Goal: Transaction & Acquisition: Purchase product/service

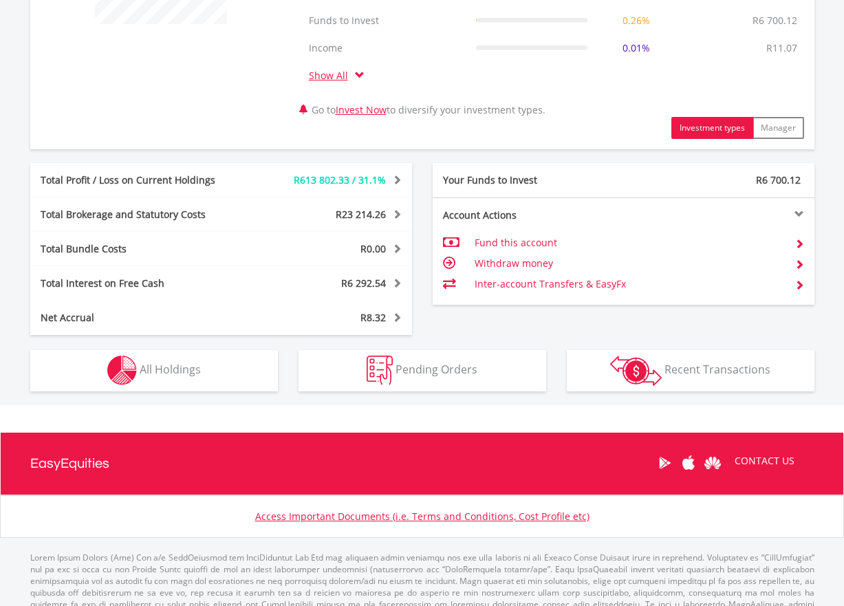
scroll to position [668, 0]
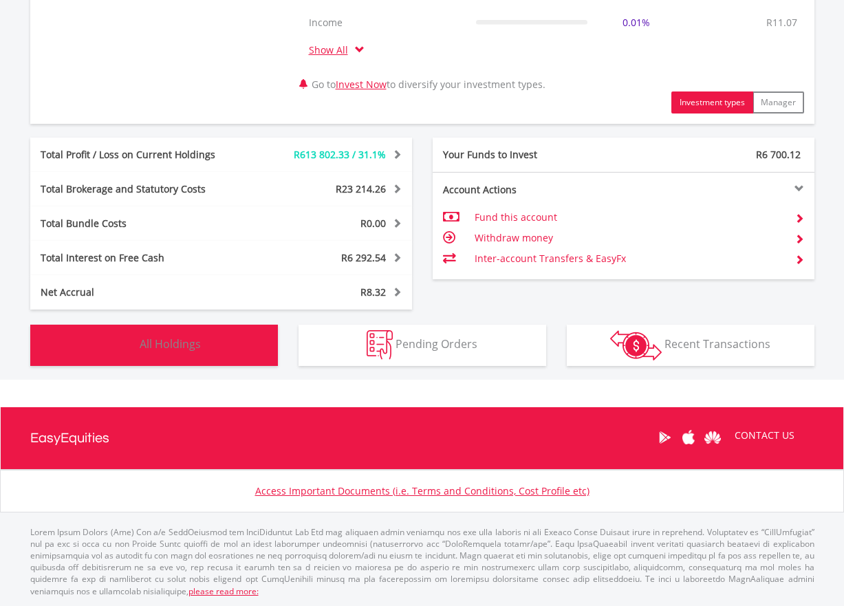
click at [116, 339] on img "button" at bounding box center [122, 345] width 30 height 30
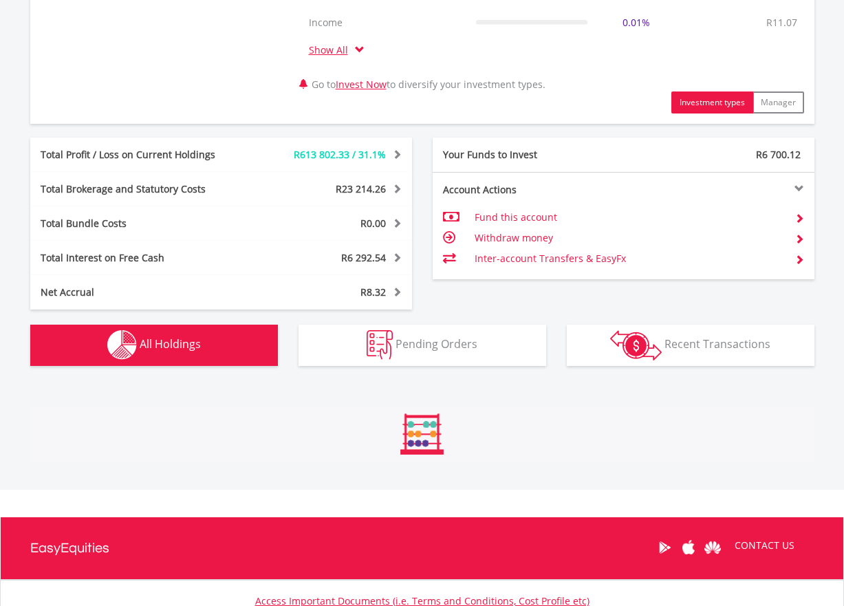
scroll to position [1075, 0]
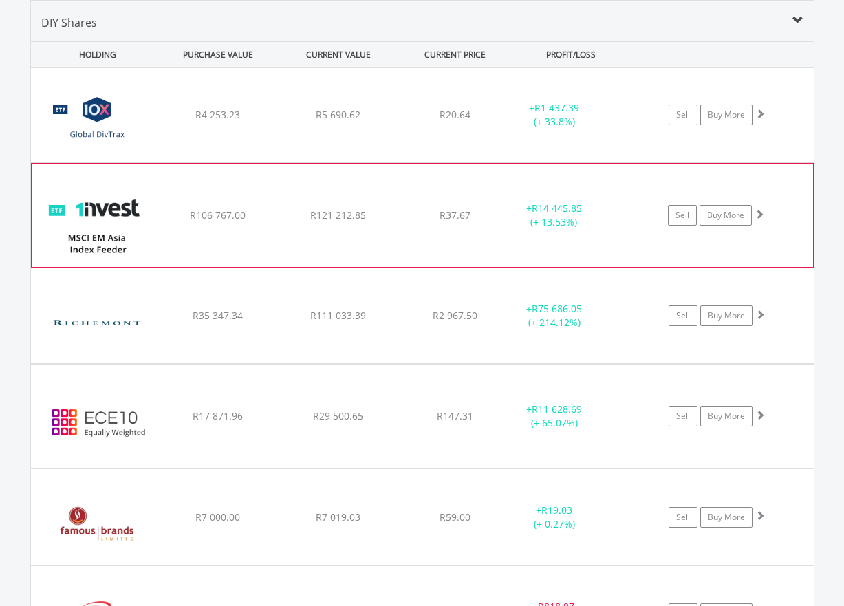
click at [760, 212] on span at bounding box center [760, 214] width 10 height 10
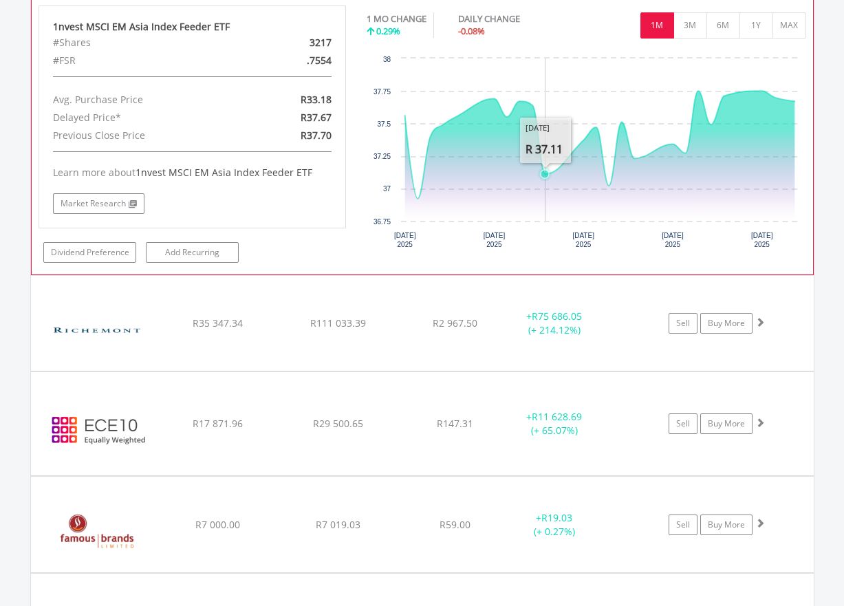
scroll to position [1351, 0]
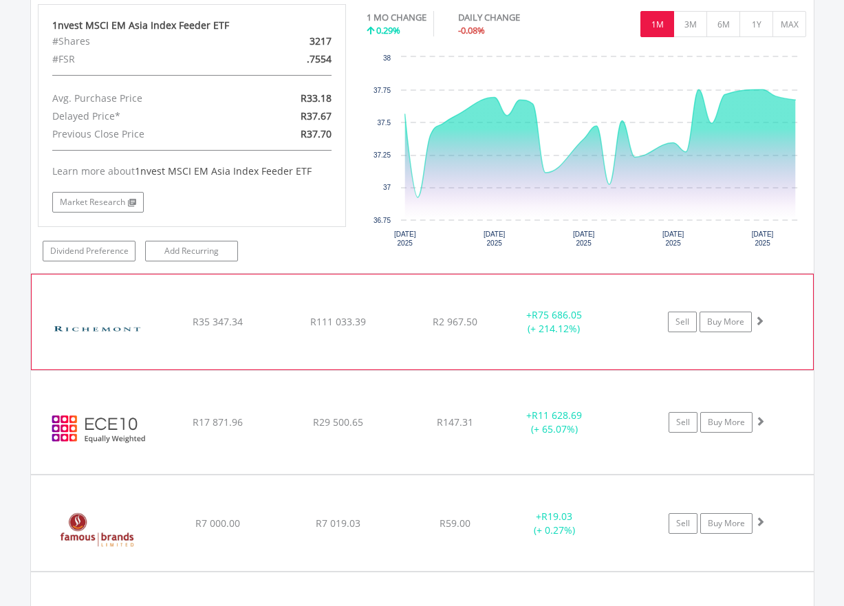
click at [760, 318] on span at bounding box center [760, 321] width 10 height 10
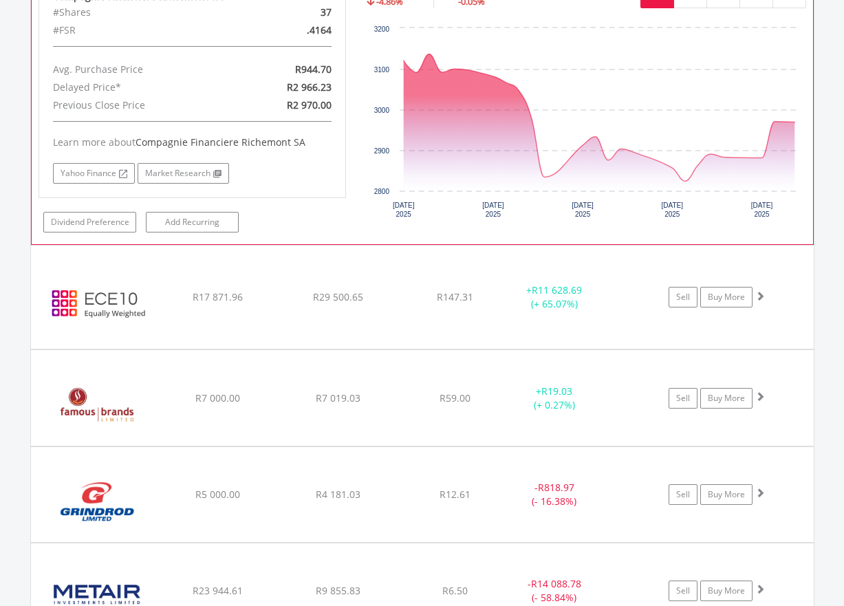
scroll to position [1763, 0]
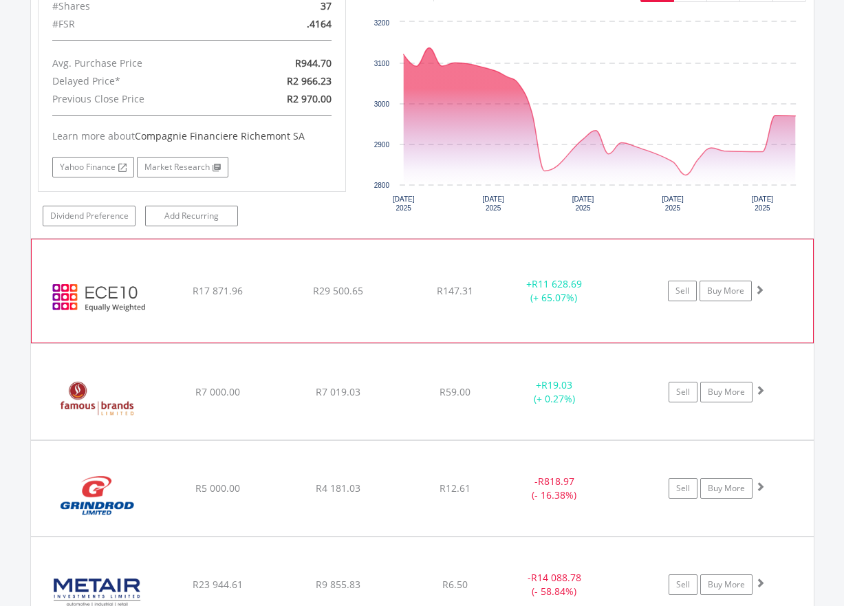
click at [760, 290] on span at bounding box center [760, 290] width 10 height 10
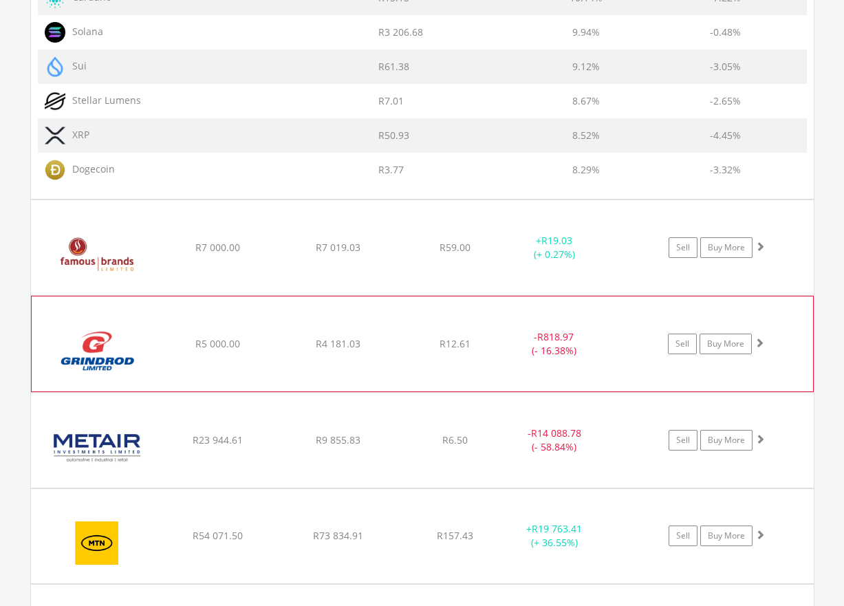
scroll to position [2589, 0]
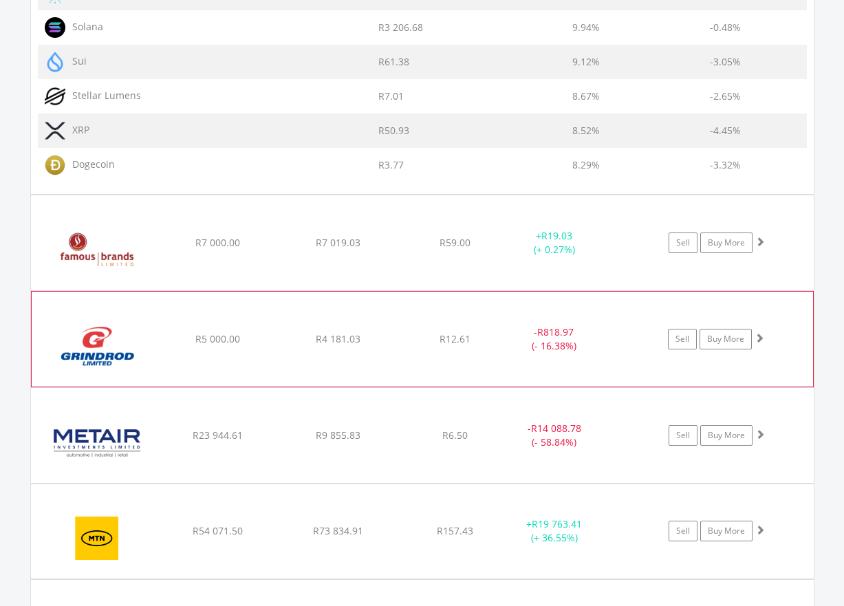
click at [761, 337] on span at bounding box center [760, 338] width 10 height 10
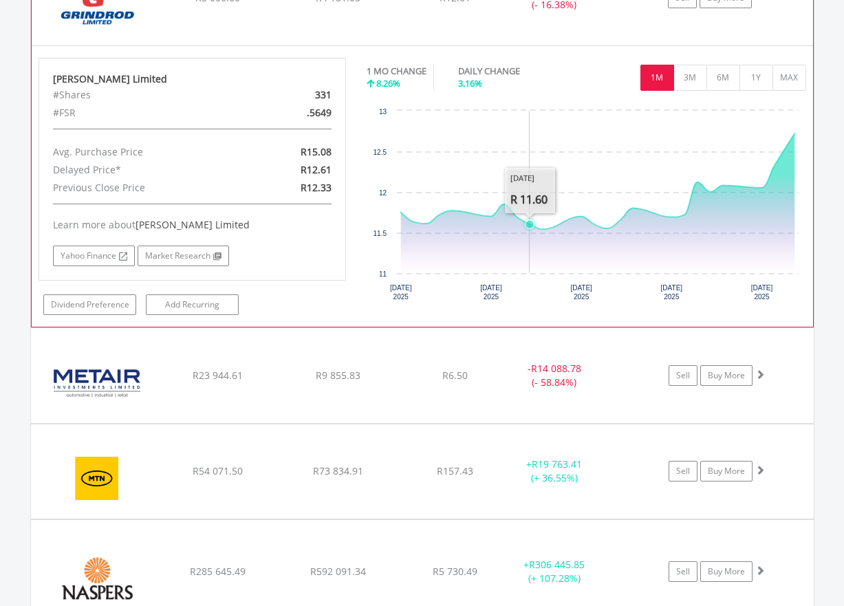
scroll to position [2933, 0]
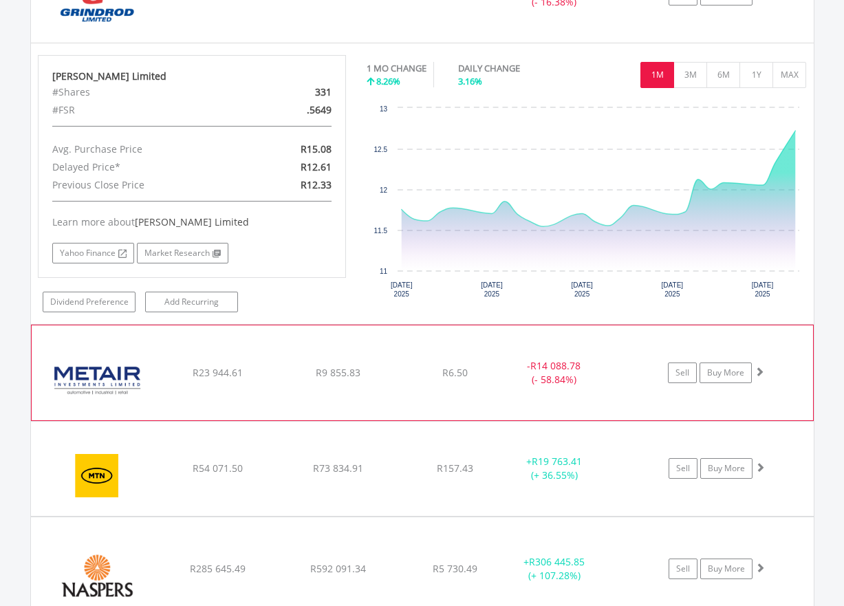
click at [760, 368] on span at bounding box center [760, 372] width 10 height 10
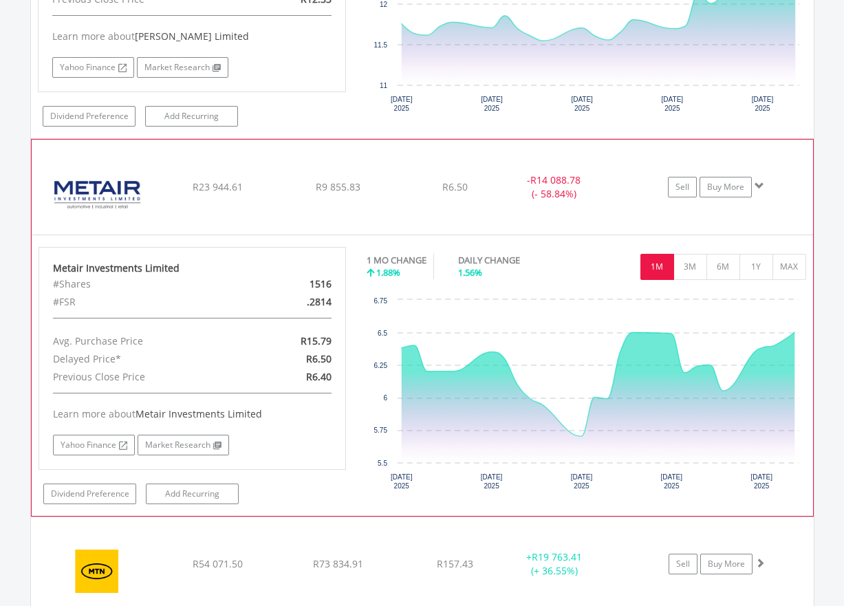
scroll to position [3208, 0]
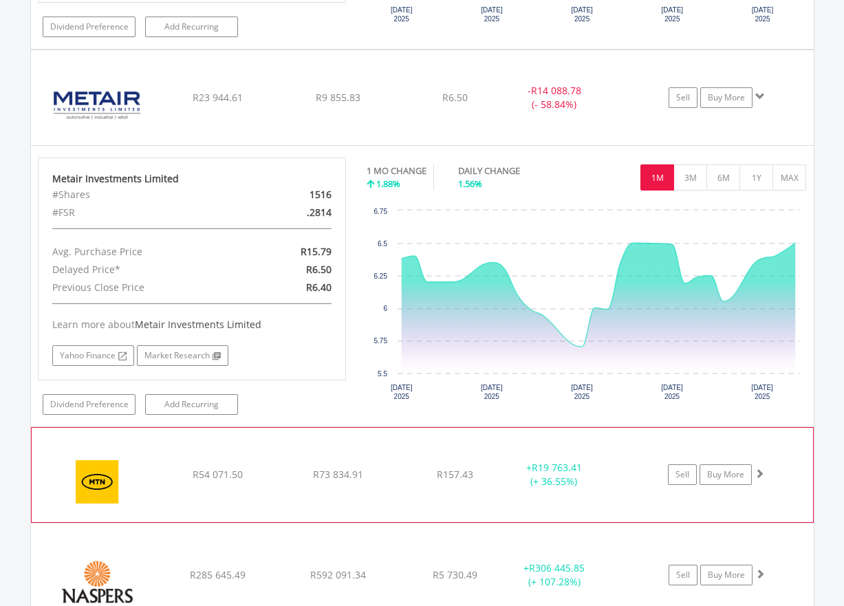
click at [761, 471] on span at bounding box center [760, 474] width 10 height 10
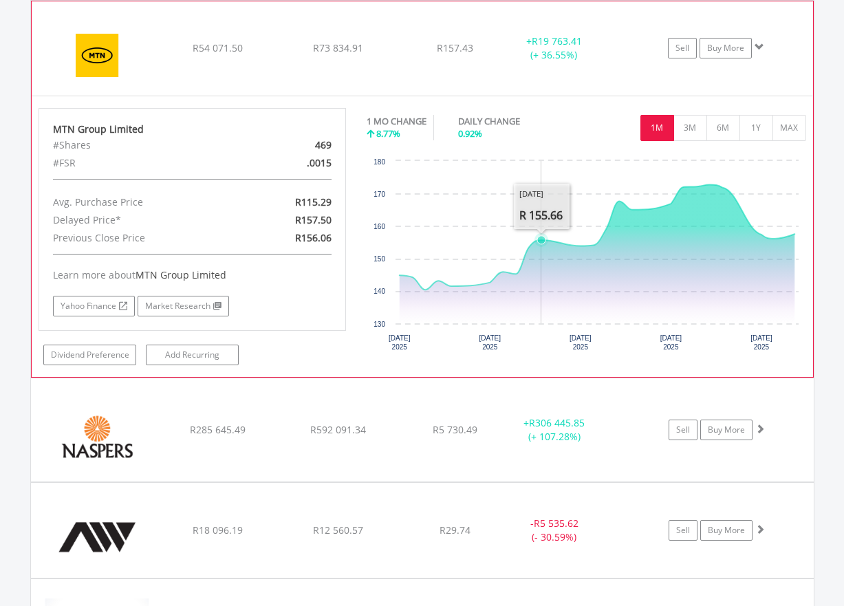
scroll to position [3759, 0]
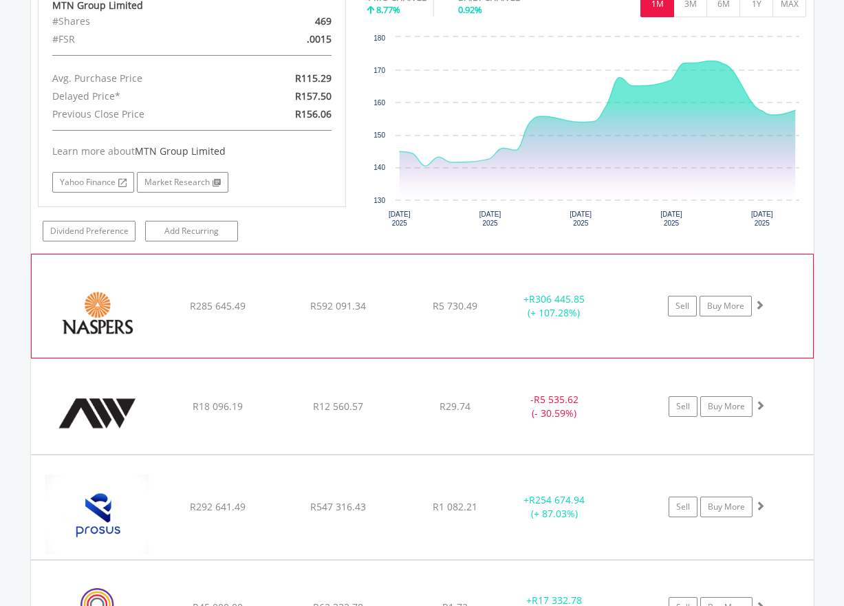
click at [760, 303] on span at bounding box center [760, 305] width 10 height 10
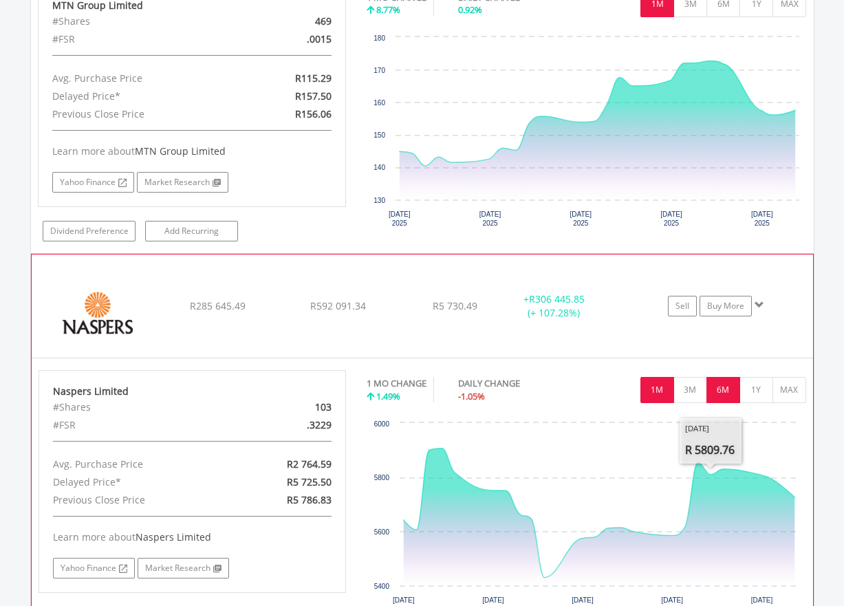
click at [731, 391] on button "6M" at bounding box center [724, 390] width 34 height 26
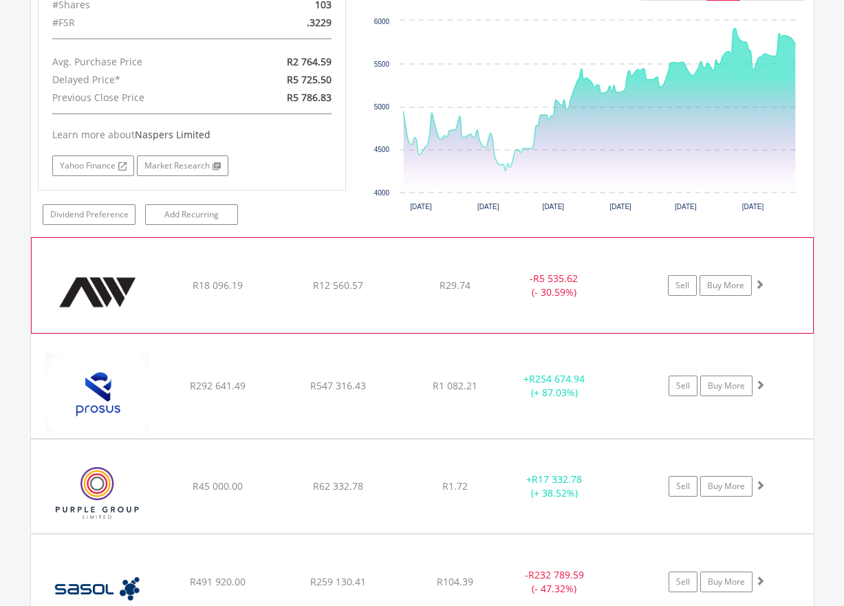
scroll to position [4240, 0]
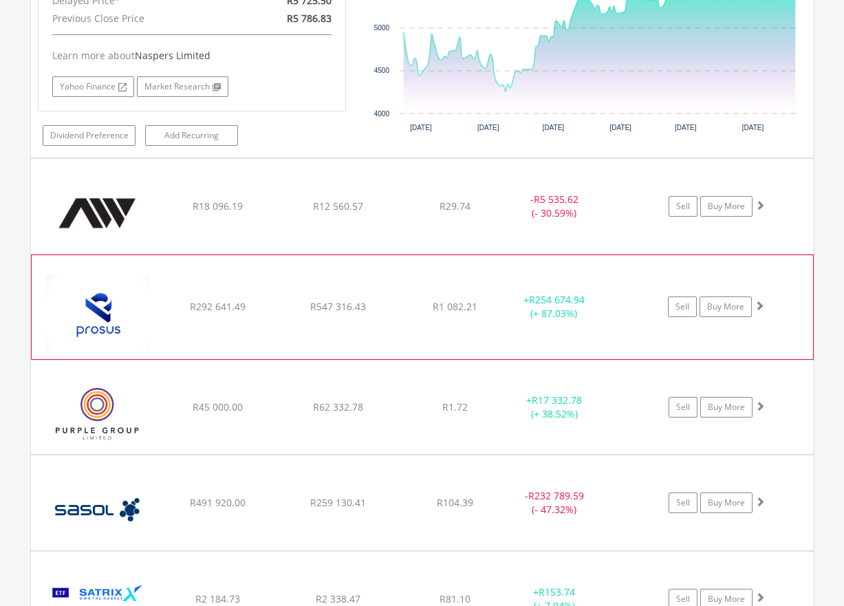
click at [761, 305] on span at bounding box center [760, 306] width 10 height 10
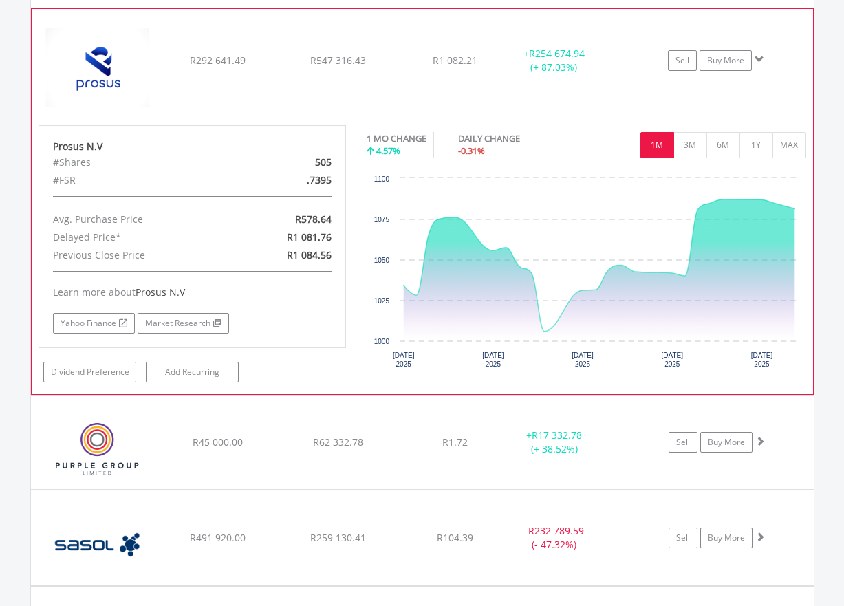
scroll to position [4515, 0]
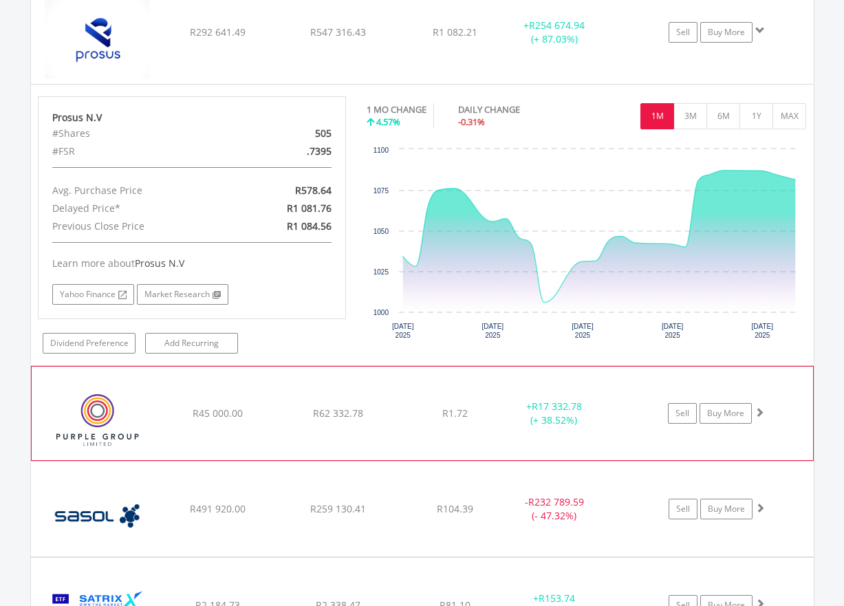
click at [760, 410] on span at bounding box center [760, 412] width 10 height 10
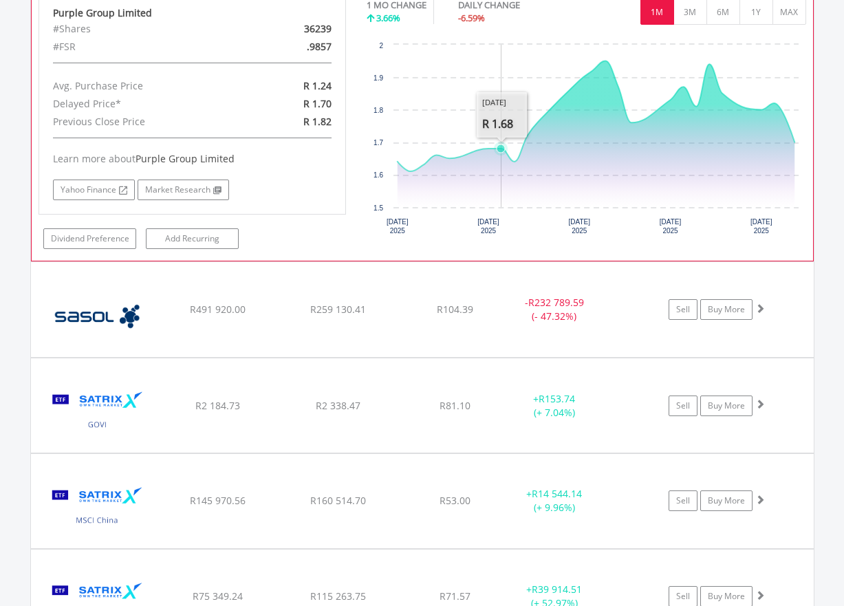
scroll to position [4997, 0]
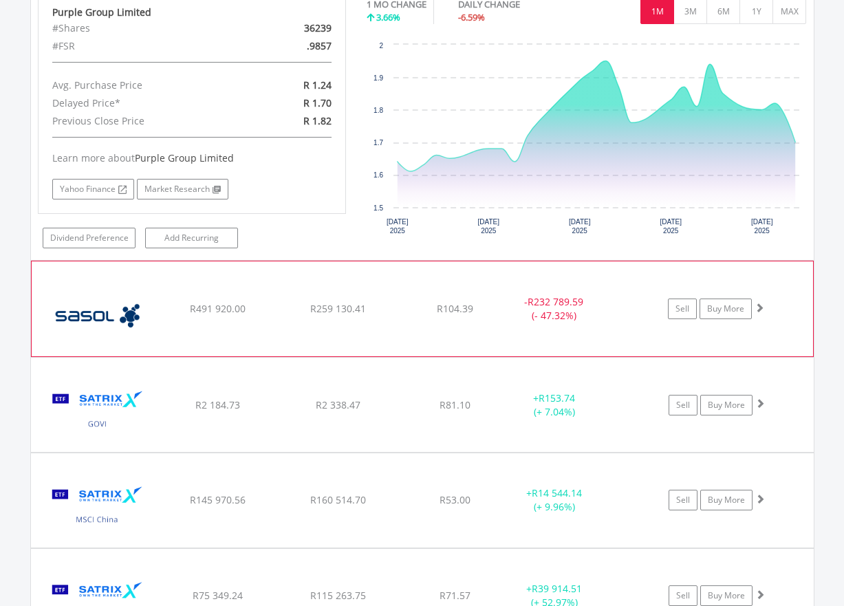
click at [760, 307] on span at bounding box center [760, 308] width 10 height 10
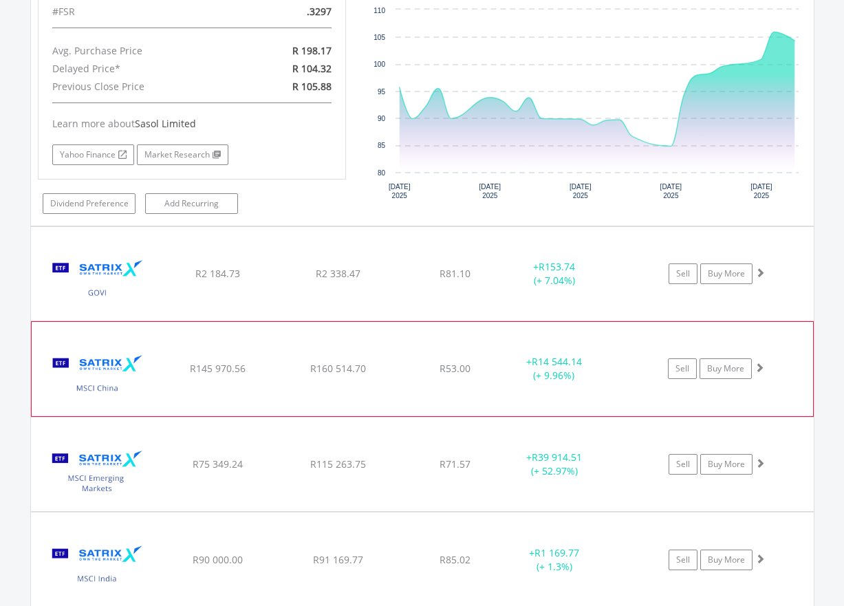
scroll to position [5410, 0]
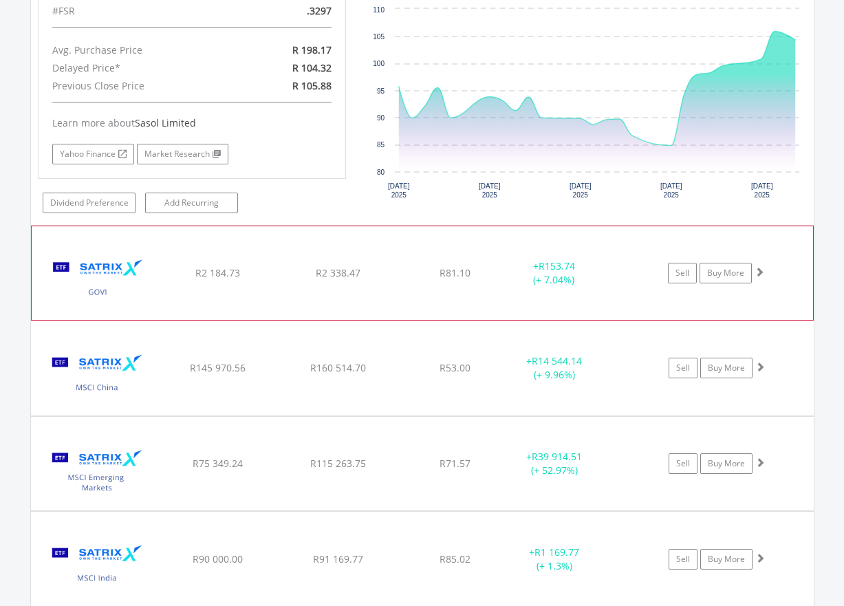
click at [762, 272] on span at bounding box center [760, 272] width 10 height 10
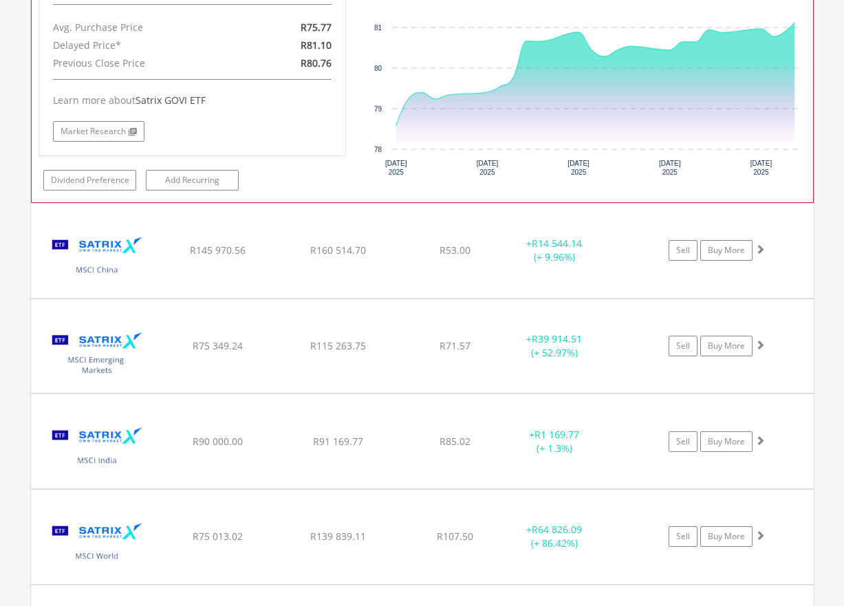
scroll to position [5823, 0]
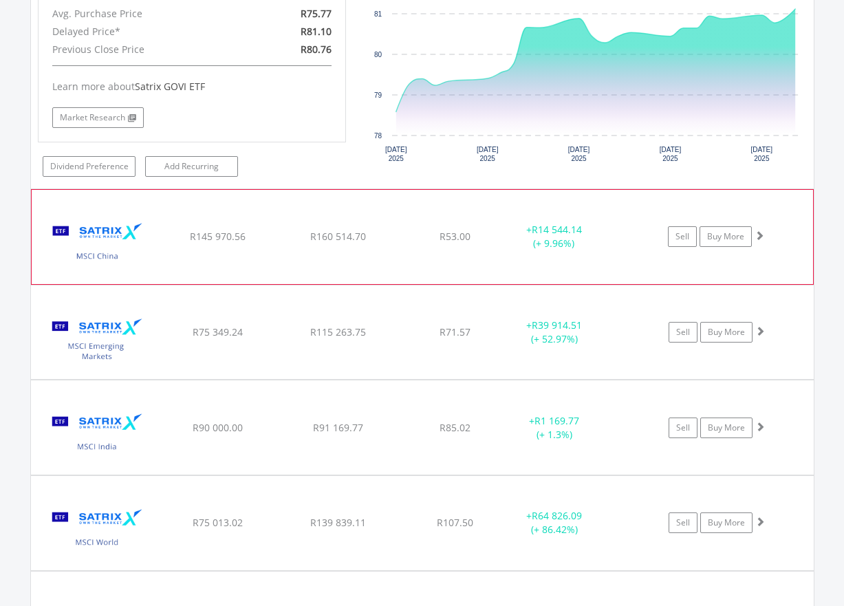
click at [761, 234] on span at bounding box center [760, 235] width 10 height 10
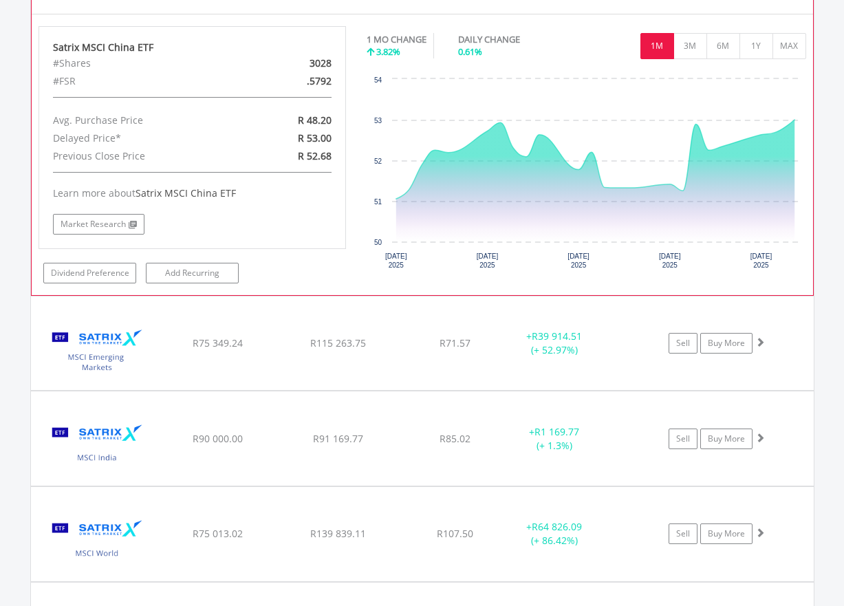
scroll to position [6098, 0]
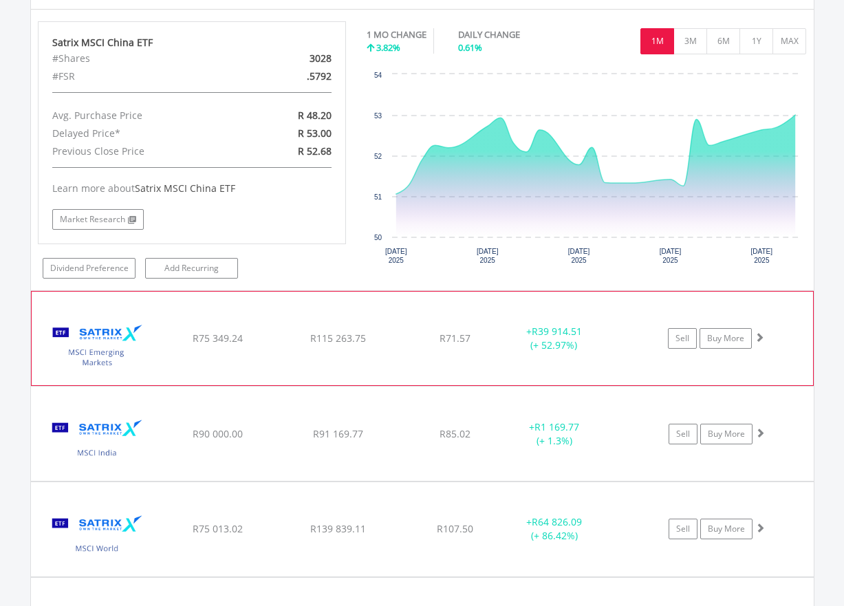
click at [762, 338] on span at bounding box center [760, 337] width 10 height 10
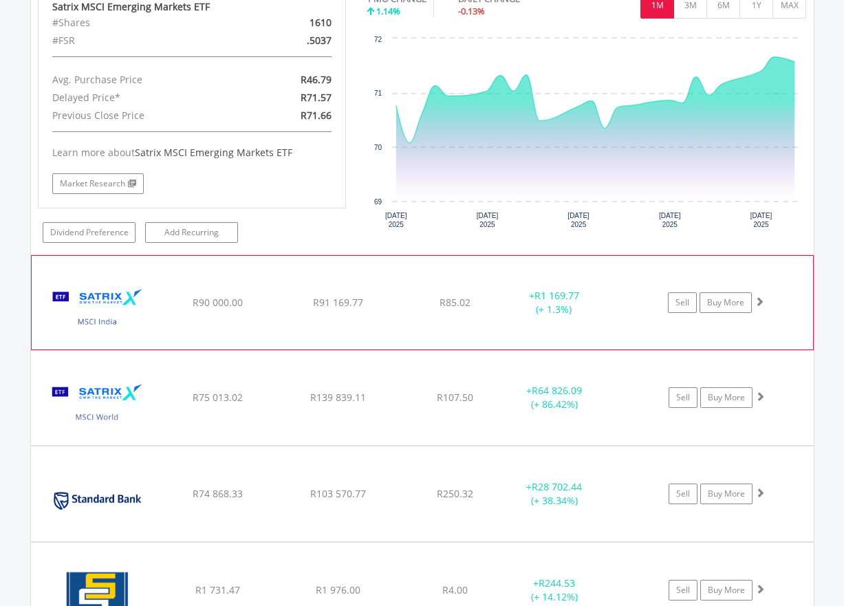
scroll to position [6512, 0]
click at [761, 299] on span at bounding box center [760, 301] width 10 height 10
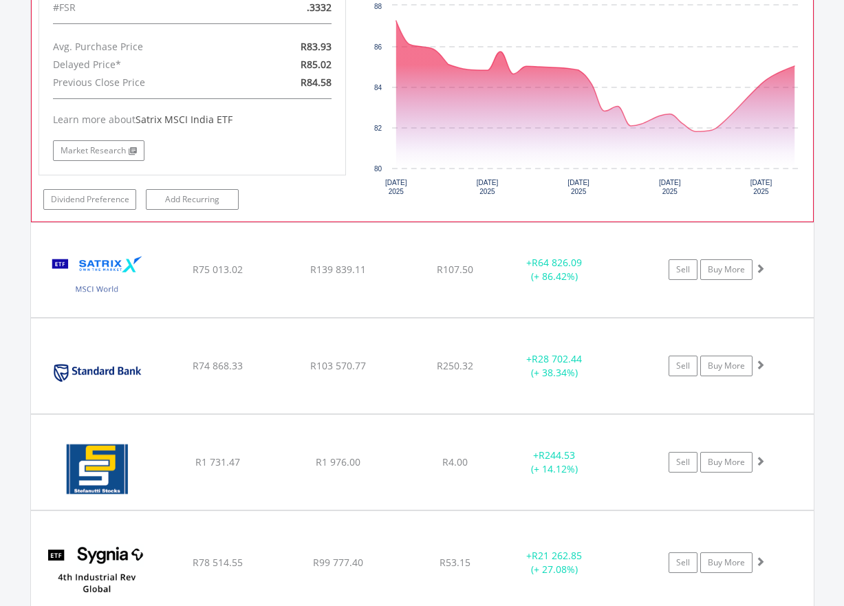
scroll to position [6925, 0]
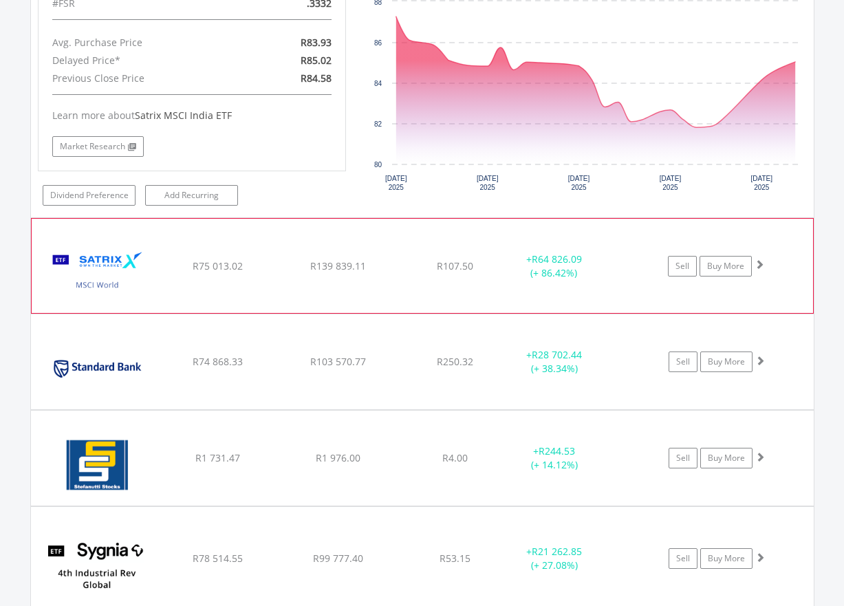
click at [761, 264] on span at bounding box center [760, 264] width 10 height 10
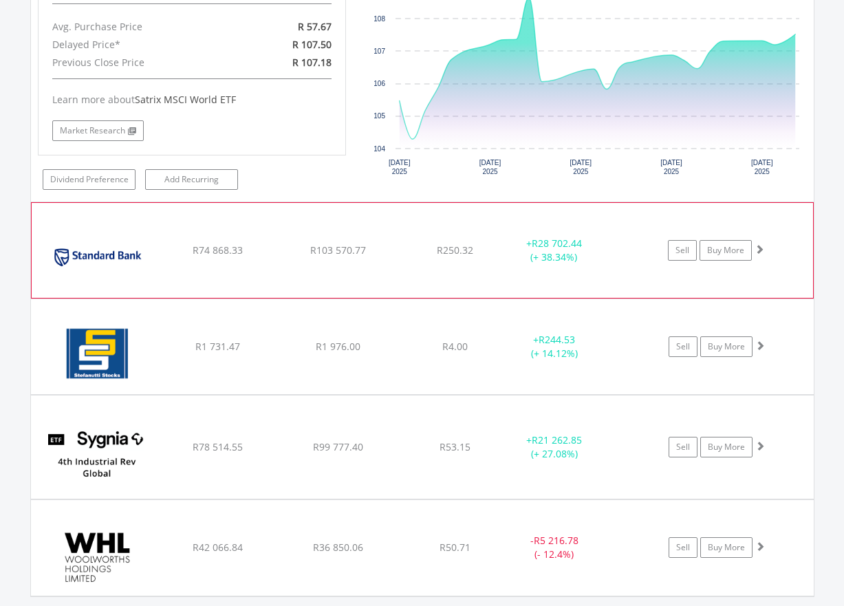
scroll to position [7337, 0]
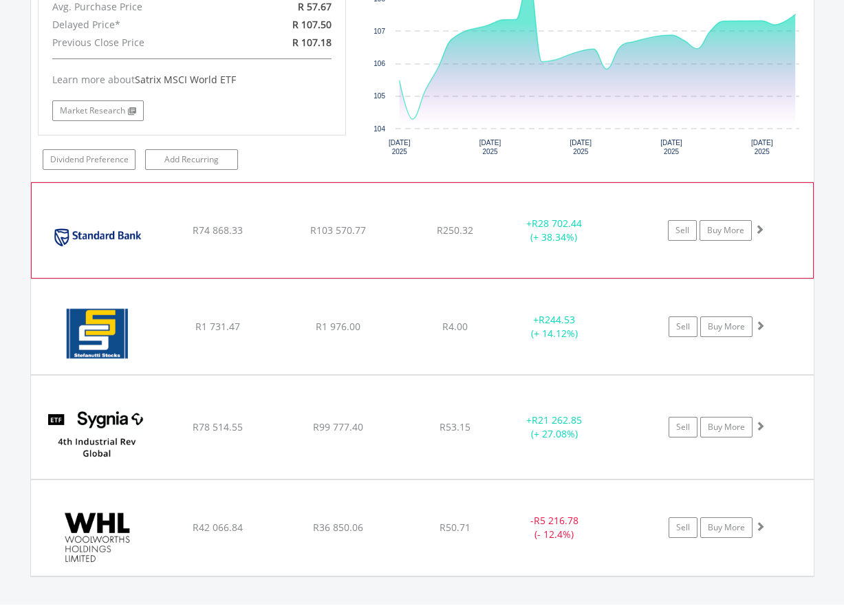
click at [762, 226] on span at bounding box center [760, 229] width 10 height 10
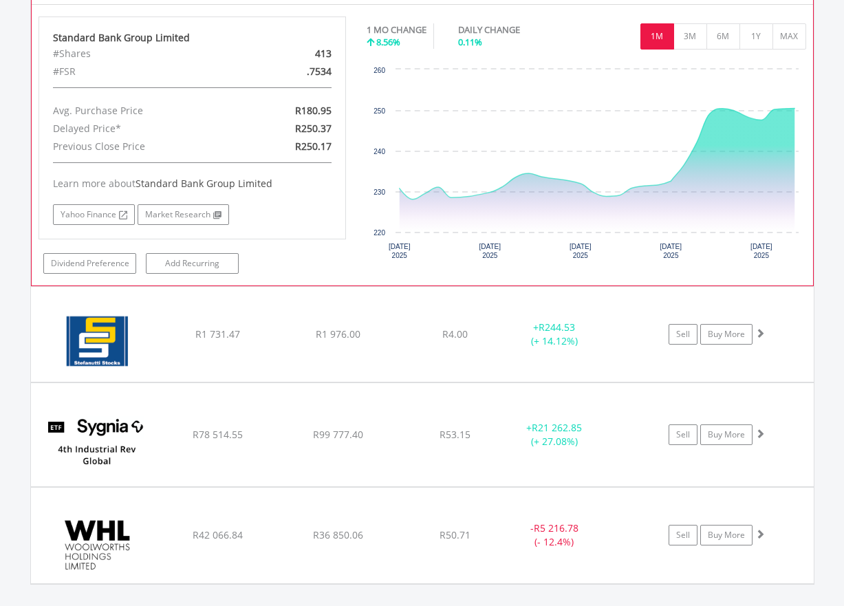
scroll to position [7613, 0]
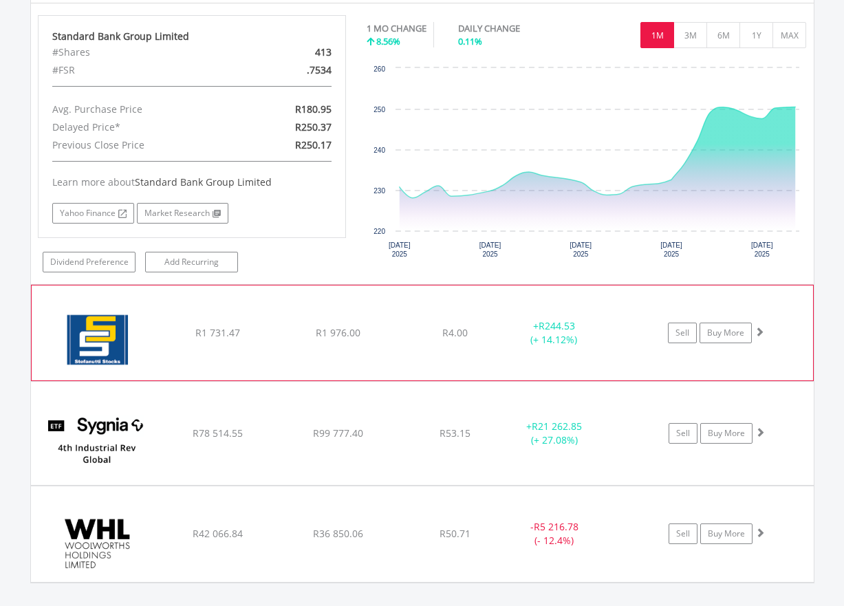
click at [762, 330] on span at bounding box center [760, 332] width 10 height 10
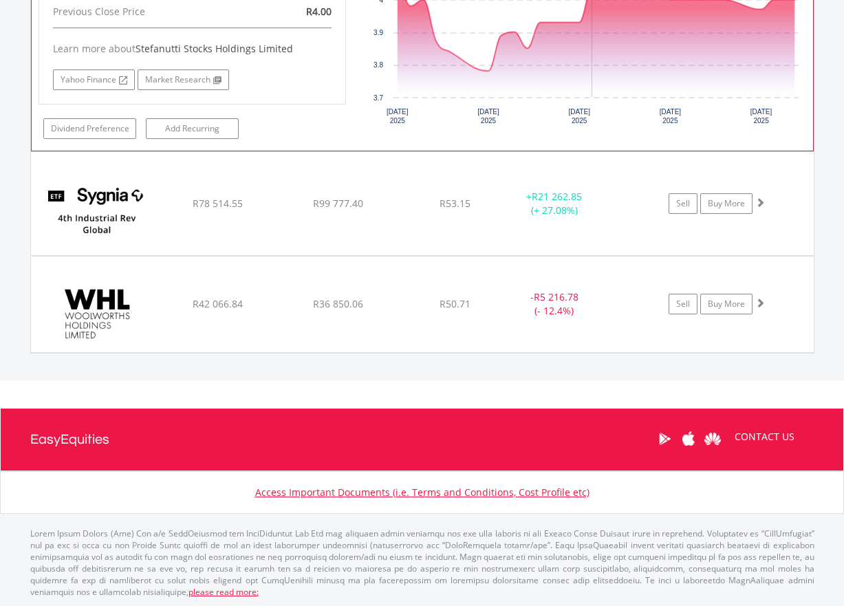
scroll to position [8125, 0]
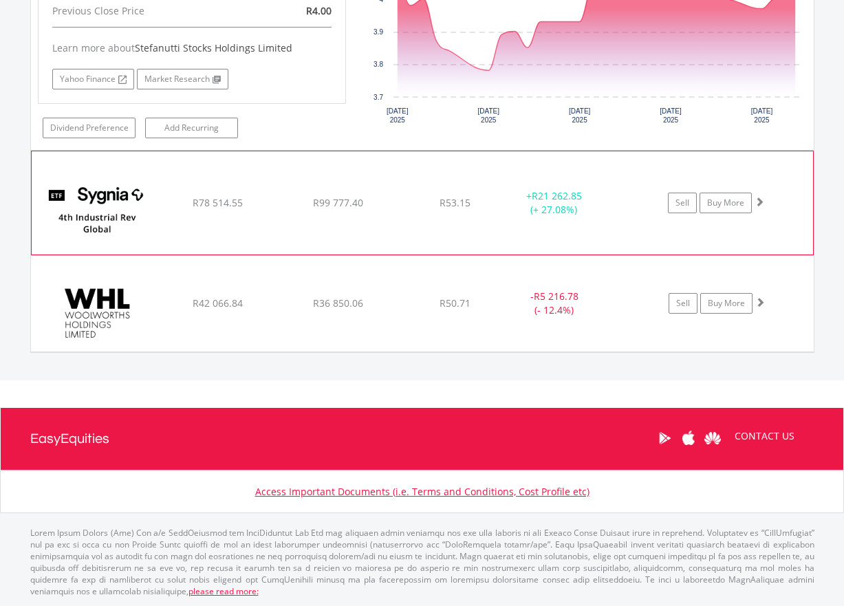
click at [760, 200] on span at bounding box center [760, 202] width 10 height 10
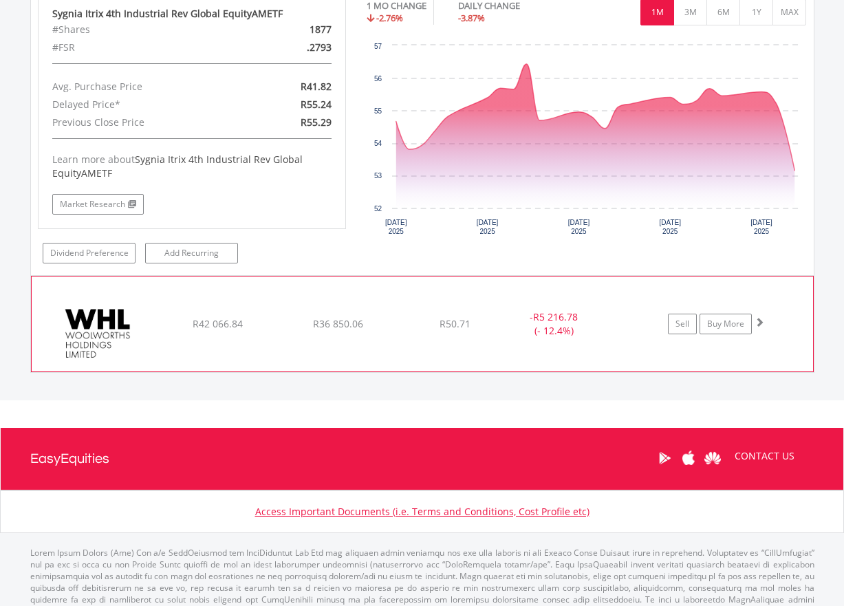
scroll to position [8400, 0]
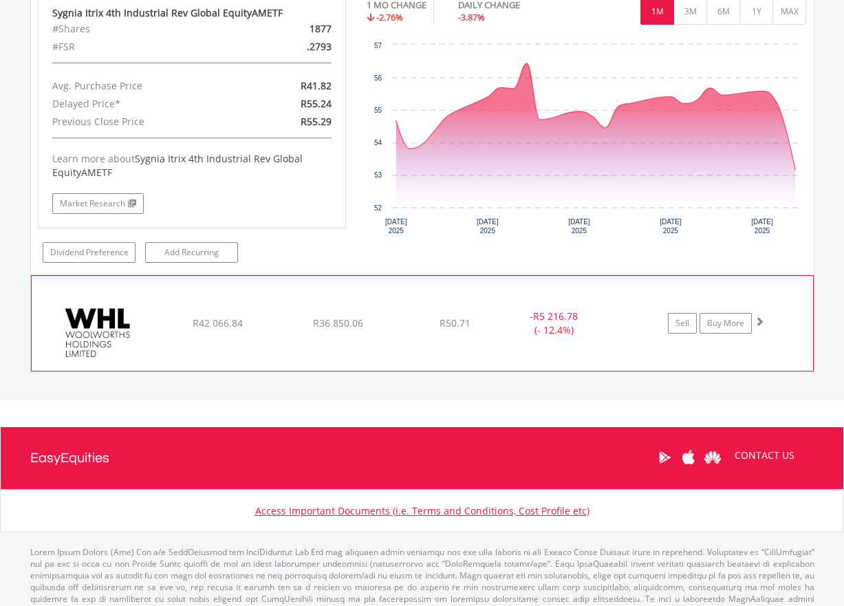
click at [759, 319] on span at bounding box center [760, 321] width 10 height 10
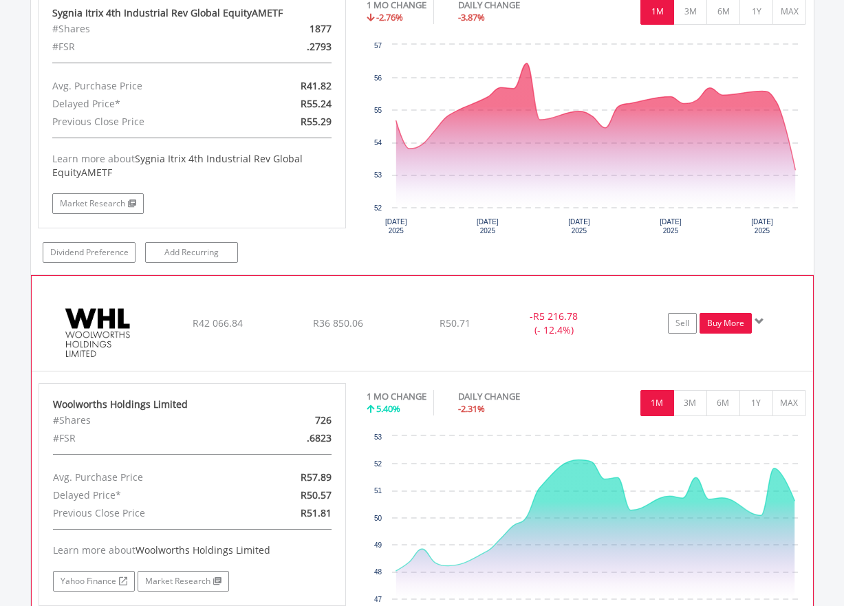
drag, startPoint x: 755, startPoint y: 317, endPoint x: 705, endPoint y: 313, distance: 51.1
click at [705, 313] on link "Buy More" at bounding box center [726, 323] width 52 height 21
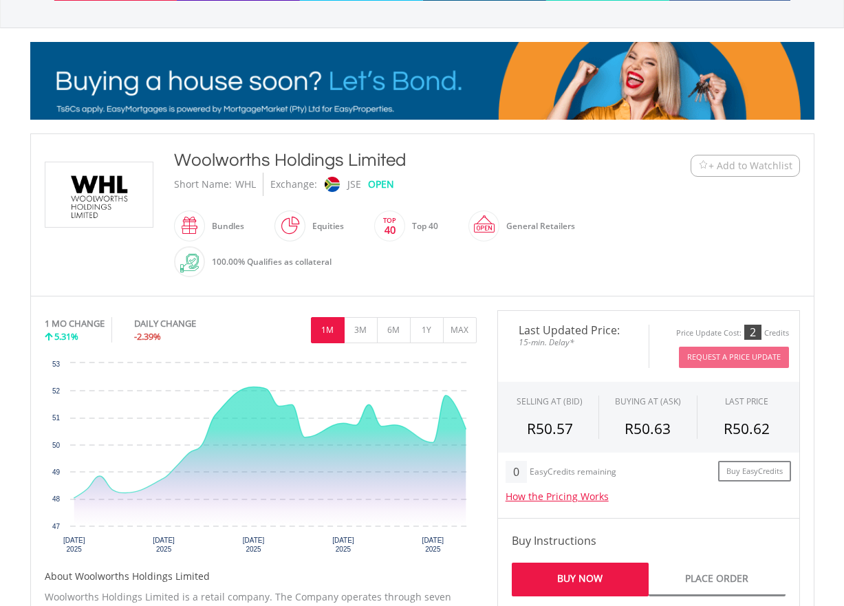
scroll to position [206, 0]
